Goal: Task Accomplishment & Management: Manage account settings

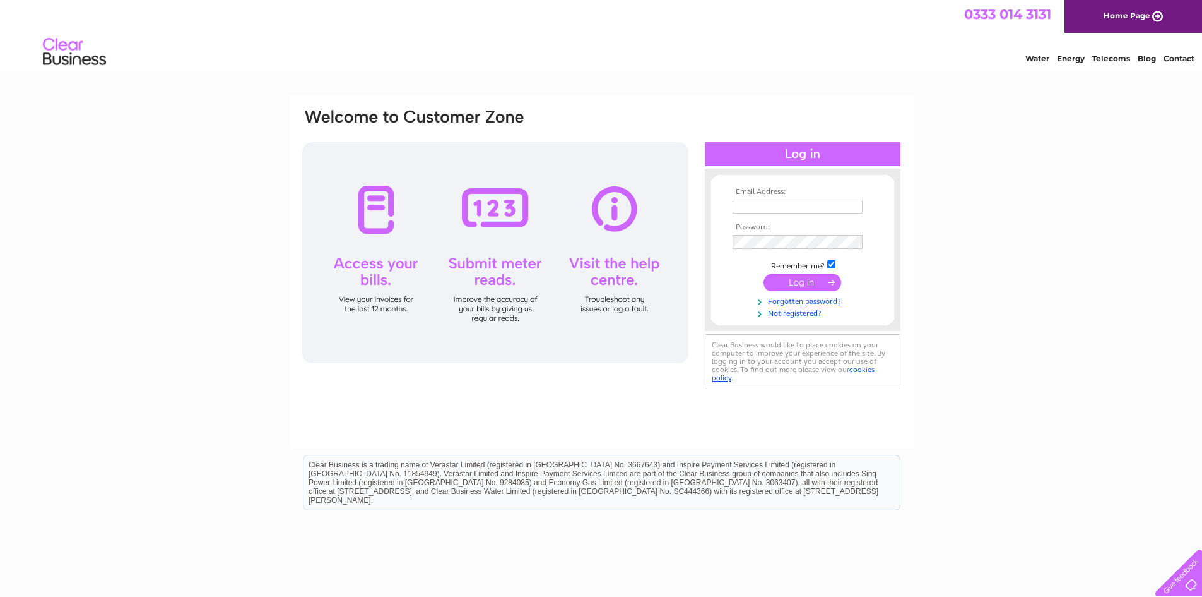
type input "[EMAIL_ADDRESS][DOMAIN_NAME]"
click at [802, 278] on input "submit" at bounding box center [803, 282] width 78 height 18
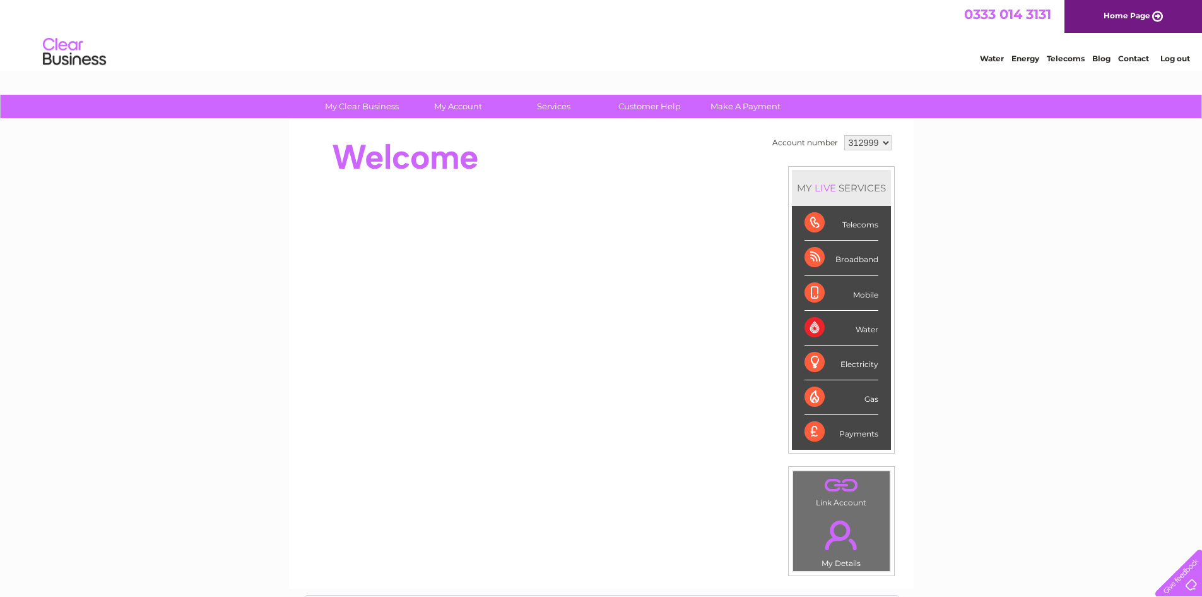
click at [814, 223] on div "Telecoms" at bounding box center [842, 223] width 74 height 35
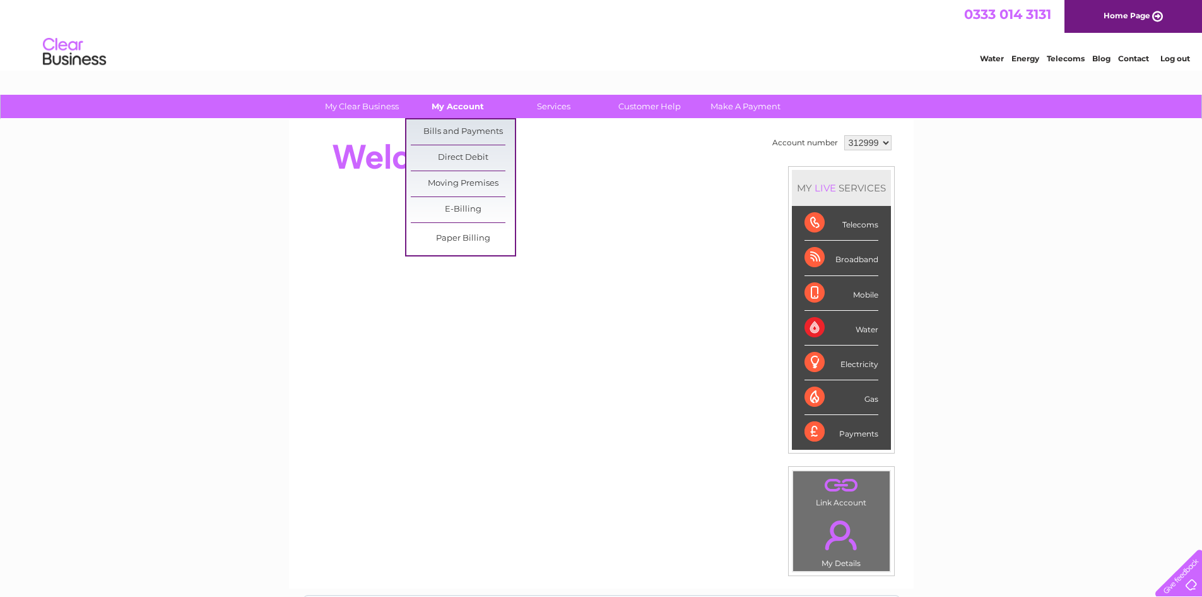
click at [471, 104] on link "My Account" at bounding box center [458, 106] width 104 height 23
click at [464, 125] on link "Bills and Payments" at bounding box center [463, 131] width 104 height 25
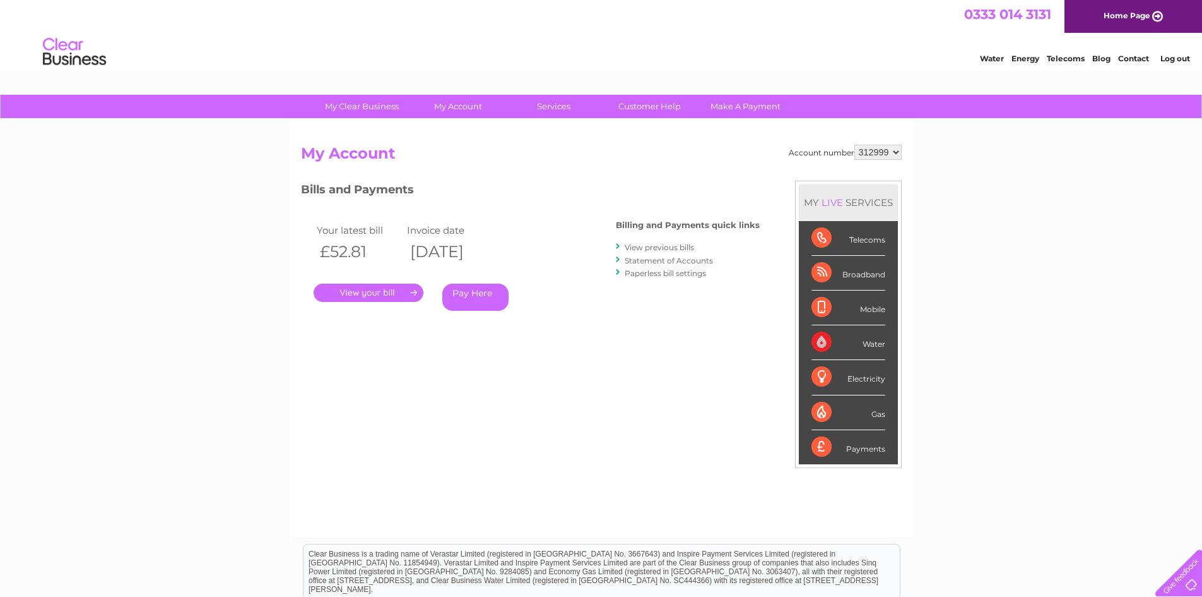
click at [366, 290] on link "." at bounding box center [369, 292] width 110 height 18
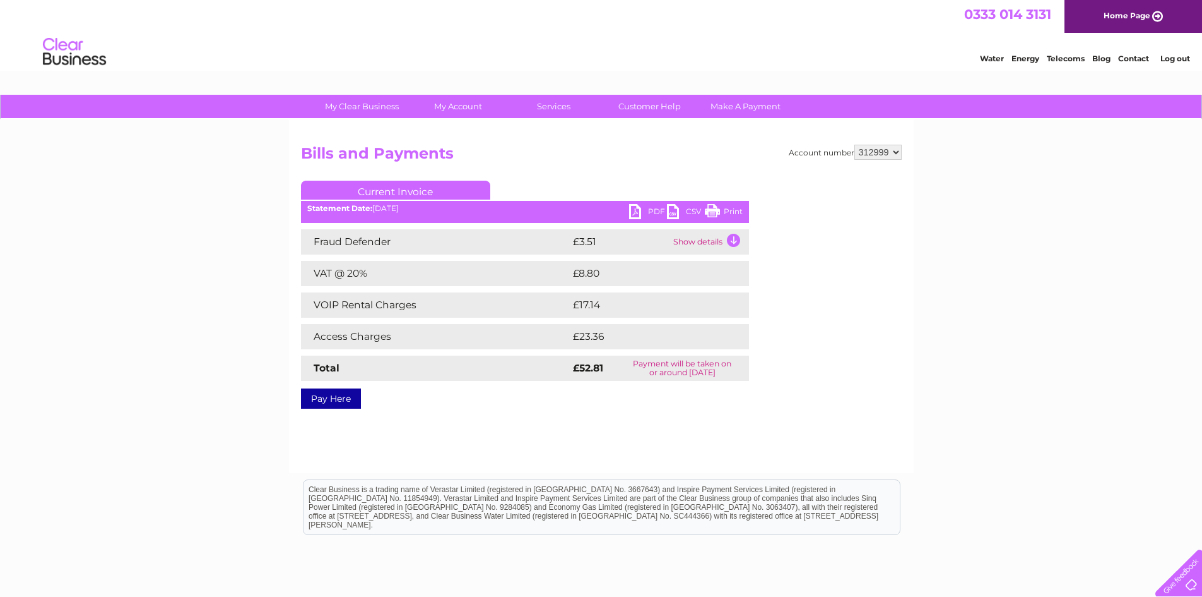
click at [406, 187] on link "Current Invoice" at bounding box center [395, 190] width 189 height 19
click at [639, 210] on link "PDF" at bounding box center [648, 213] width 38 height 18
drag, startPoint x: 720, startPoint y: 205, endPoint x: 973, endPoint y: 40, distance: 302.2
click at [720, 205] on link "Print" at bounding box center [724, 213] width 38 height 18
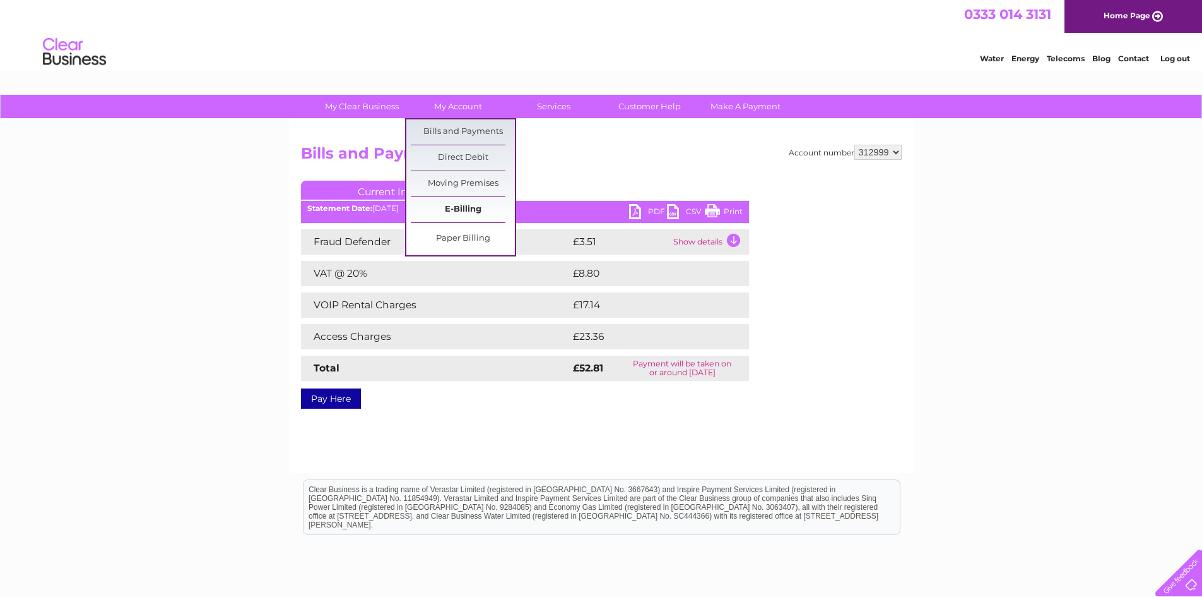
click at [453, 206] on link "E-Billing" at bounding box center [463, 209] width 104 height 25
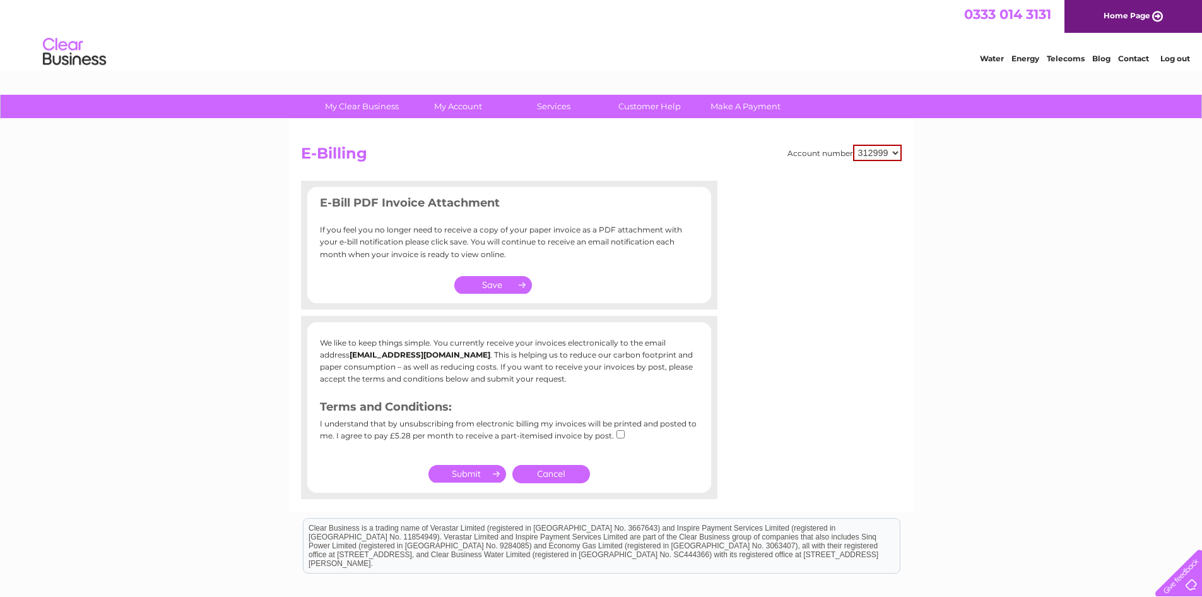
drag, startPoint x: 492, startPoint y: 280, endPoint x: 655, endPoint y: 65, distance: 269.8
click at [492, 280] on input "button" at bounding box center [493, 285] width 78 height 18
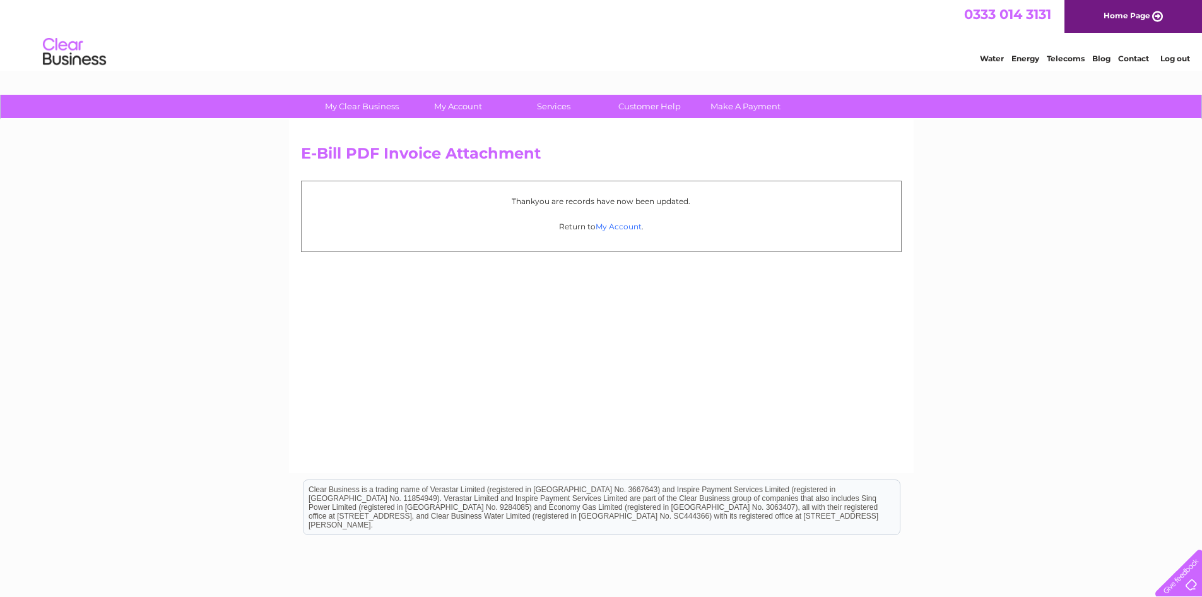
click at [617, 226] on link "My Account" at bounding box center [619, 226] width 46 height 9
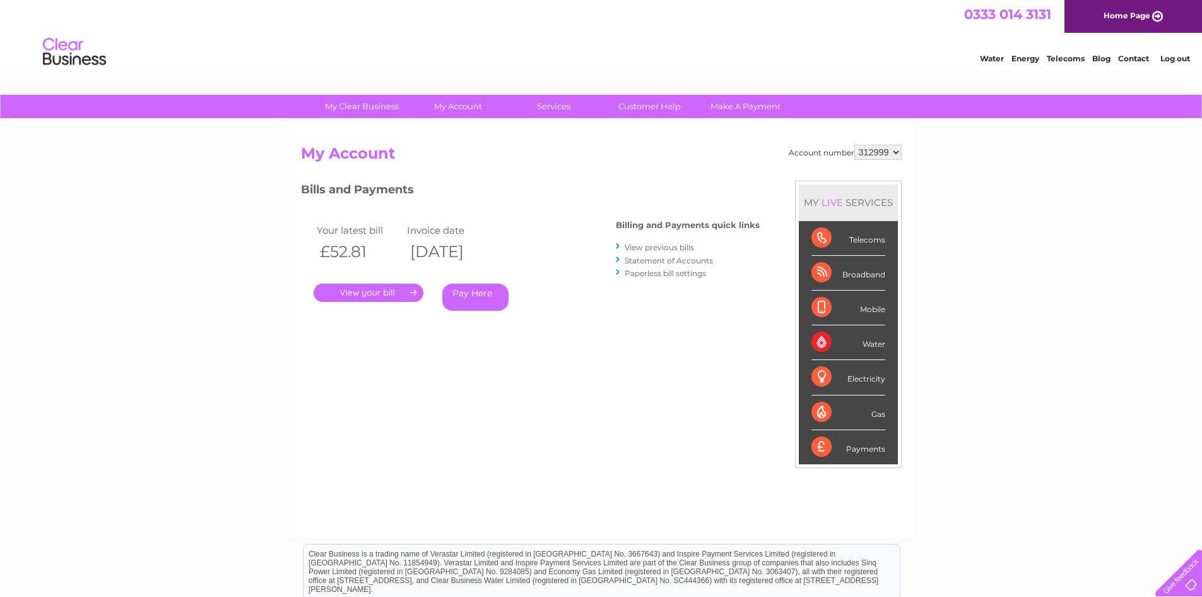
click at [401, 289] on link "." at bounding box center [369, 292] width 110 height 18
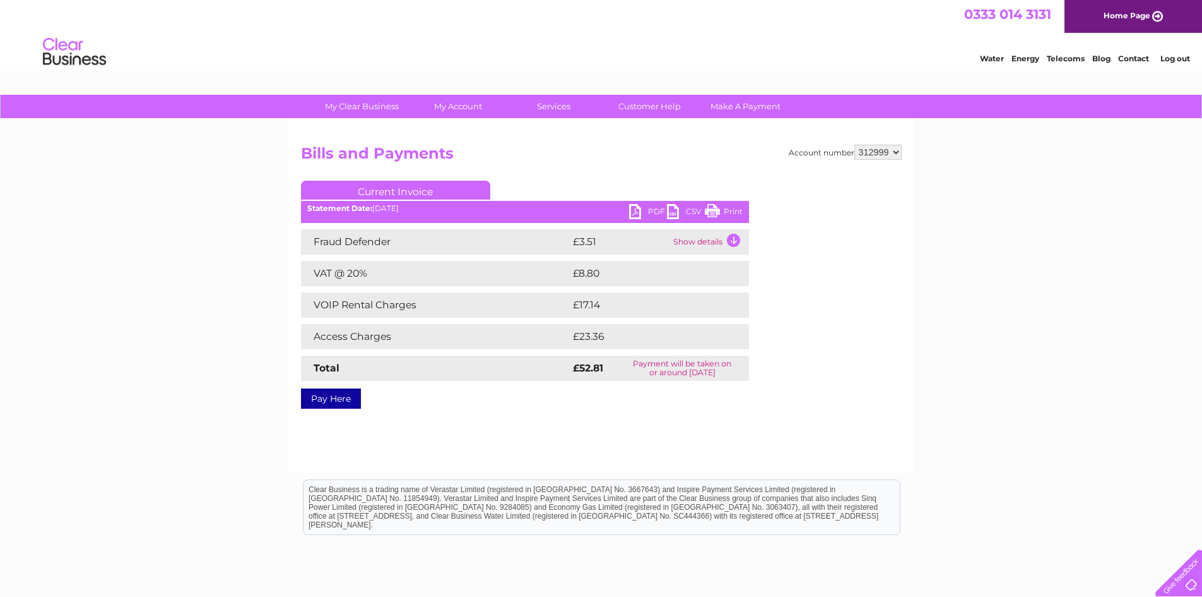
click at [716, 206] on link "Print" at bounding box center [724, 213] width 38 height 18
click at [893, 151] on select "312999 313003" at bounding box center [878, 152] width 47 height 15
select select "313003"
click at [855, 145] on select "312999 313003" at bounding box center [878, 152] width 47 height 15
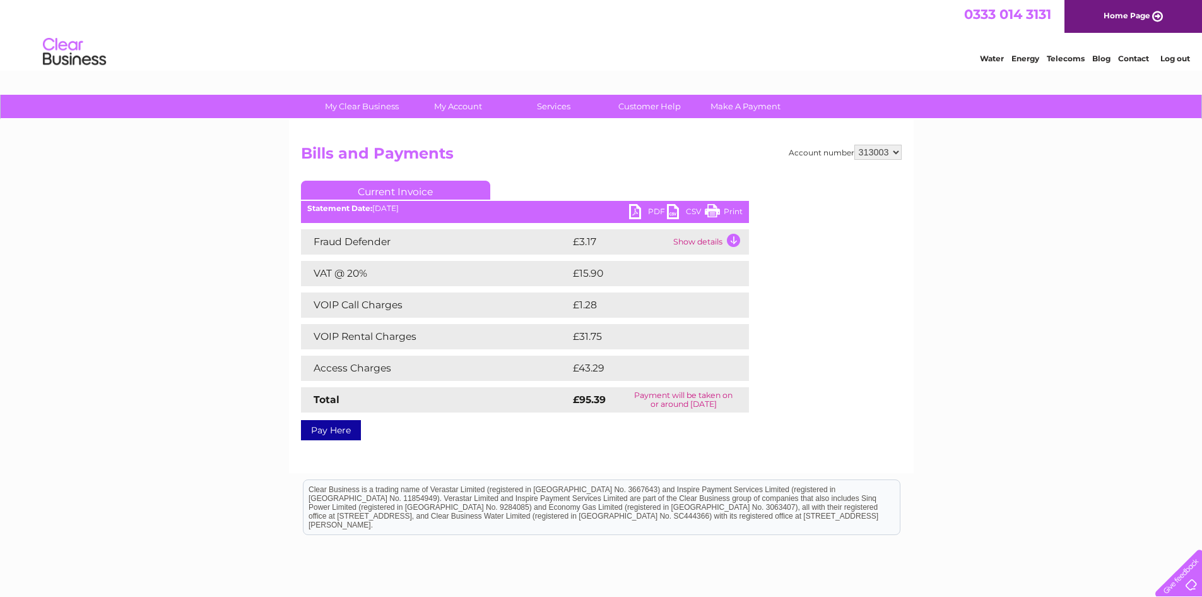
click at [640, 211] on link "PDF" at bounding box center [648, 213] width 38 height 18
click at [723, 204] on ul "Current Invoice" at bounding box center [525, 192] width 448 height 23
click at [732, 208] on link "Print" at bounding box center [724, 213] width 38 height 18
click at [1172, 74] on html "0333 014 3131 Home Page Water Energy Telecoms Blog Contact Log out" at bounding box center [601, 37] width 1202 height 74
